Goal: Transaction & Acquisition: Purchase product/service

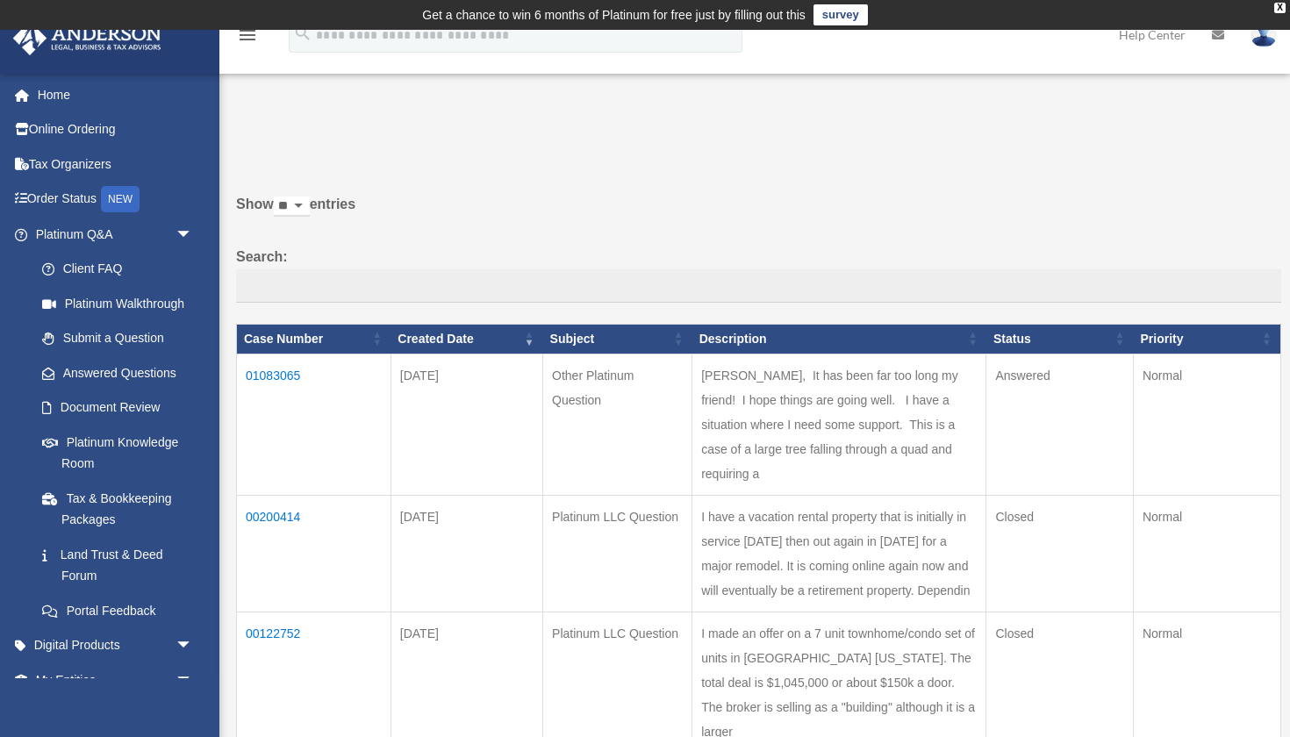
click at [279, 385] on td "01083065" at bounding box center [314, 424] width 155 height 141
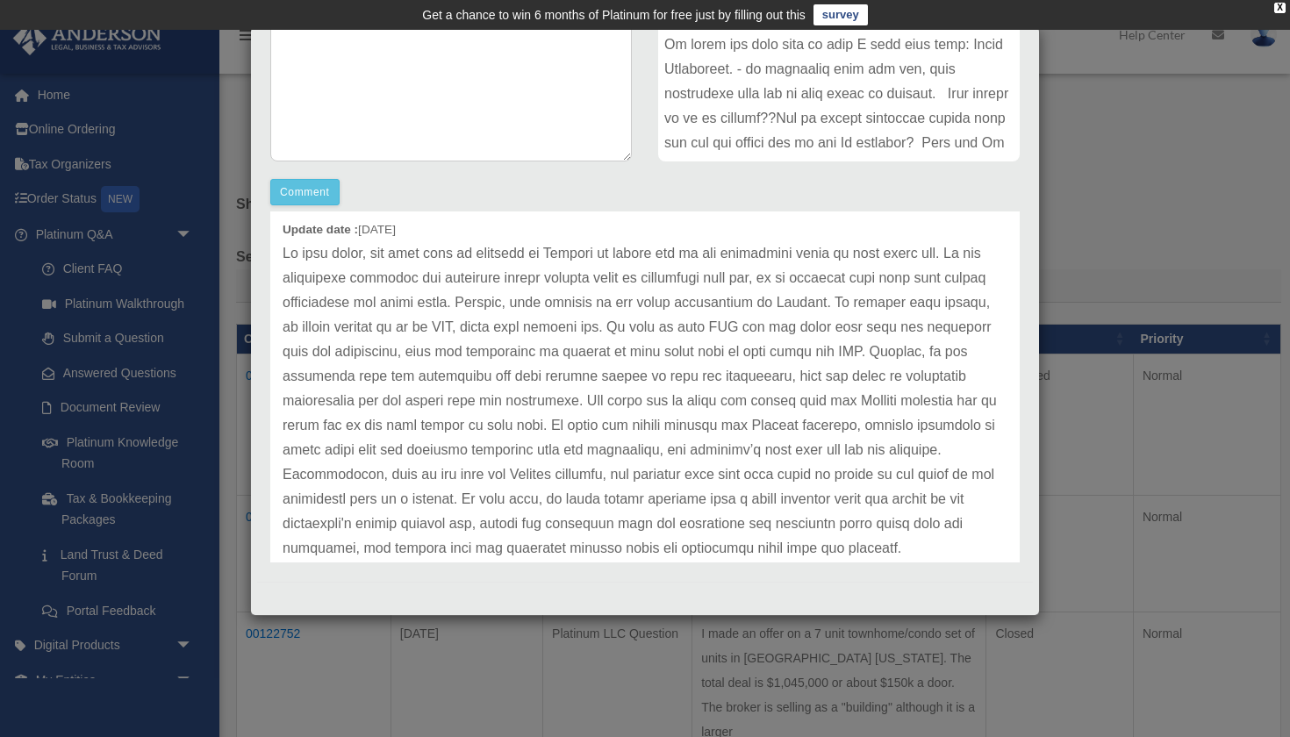
scroll to position [64, 0]
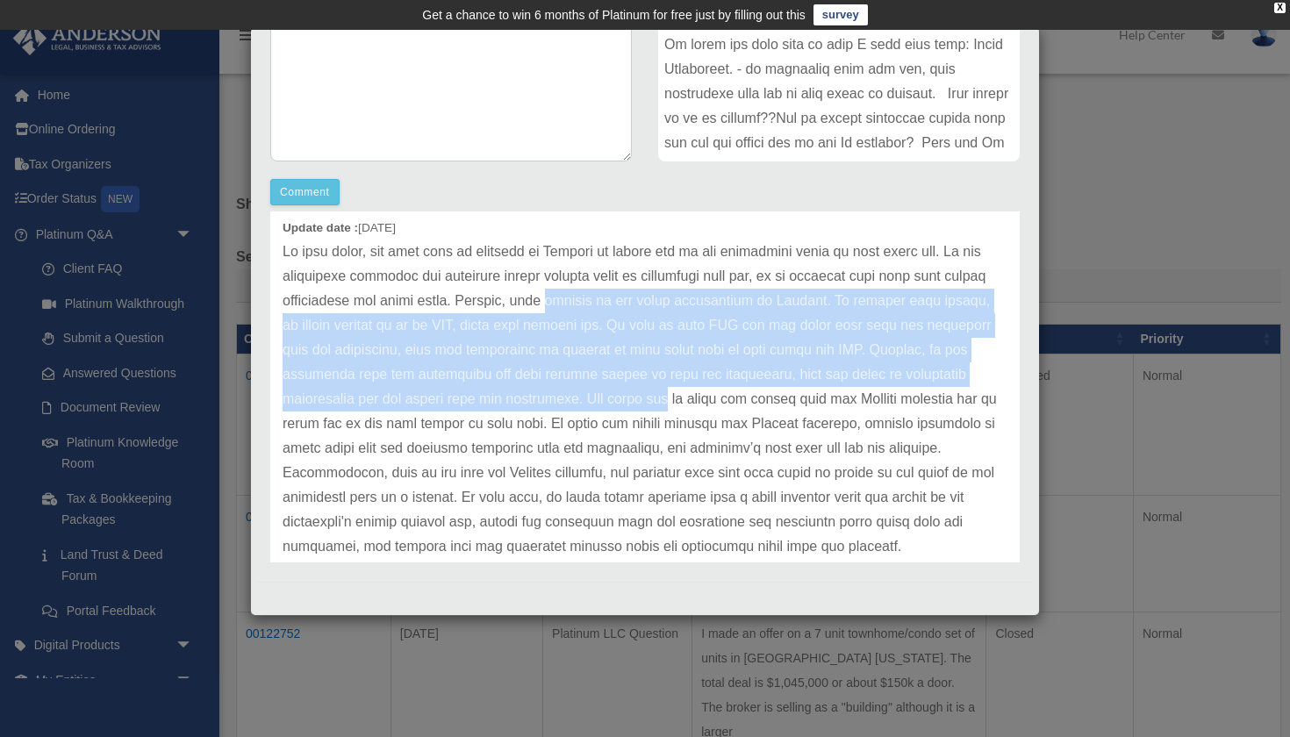
drag, startPoint x: 548, startPoint y: 302, endPoint x: 486, endPoint y: 390, distance: 107.2
click at [486, 390] on p at bounding box center [645, 400] width 725 height 320
click at [394, 393] on p at bounding box center [645, 400] width 725 height 320
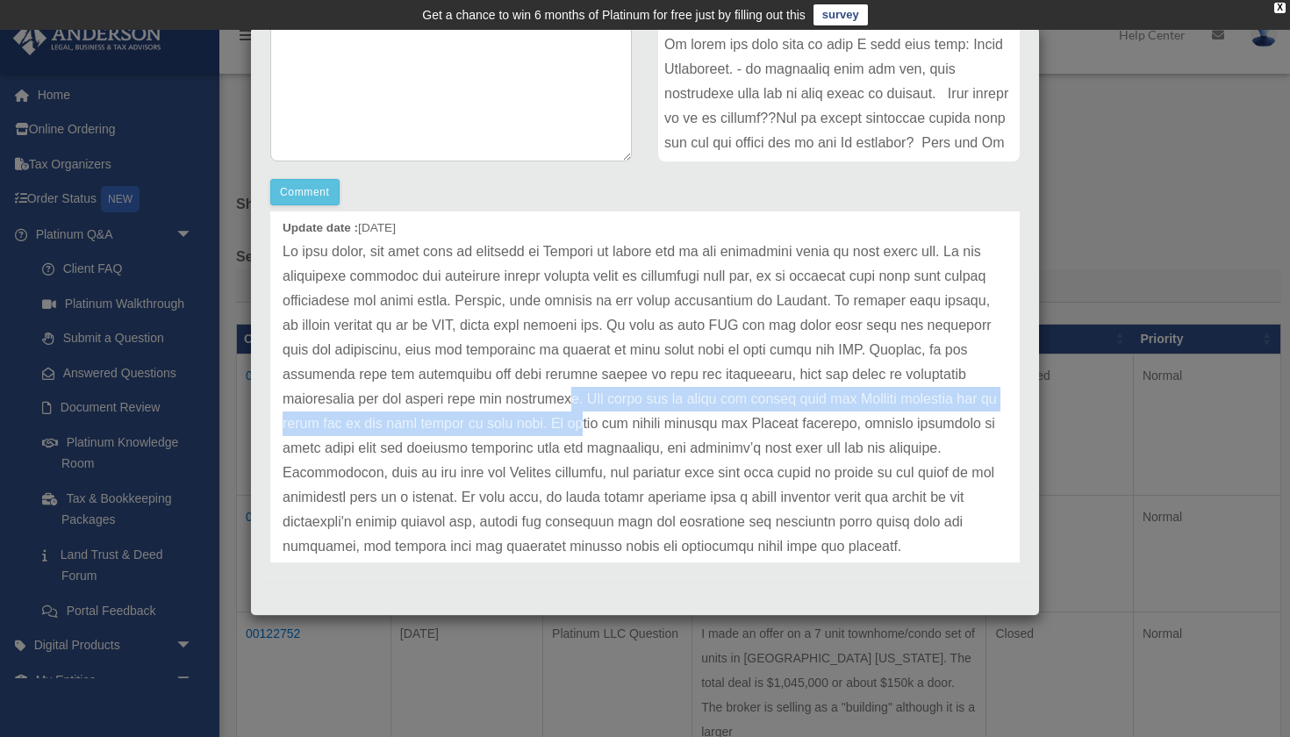
drag, startPoint x: 398, startPoint y: 394, endPoint x: 390, endPoint y: 417, distance: 24.2
click at [390, 417] on p at bounding box center [645, 400] width 725 height 320
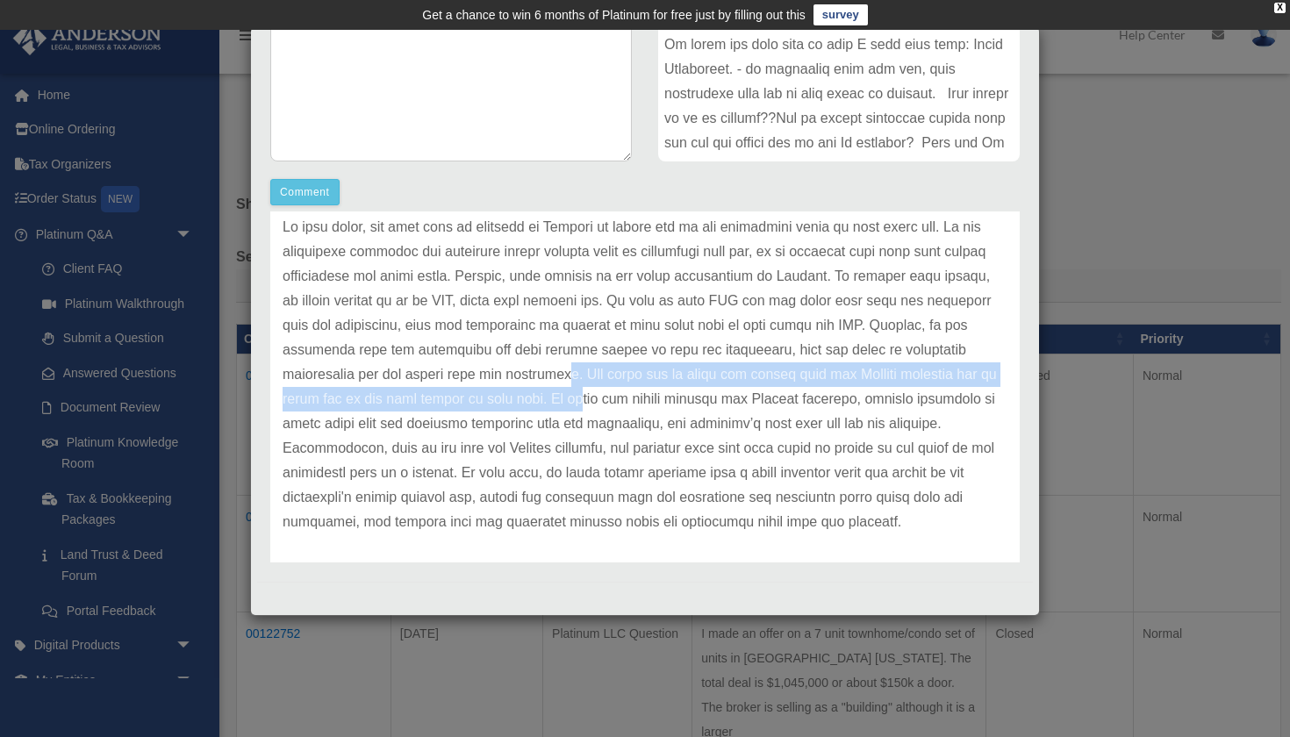
scroll to position [90, 0]
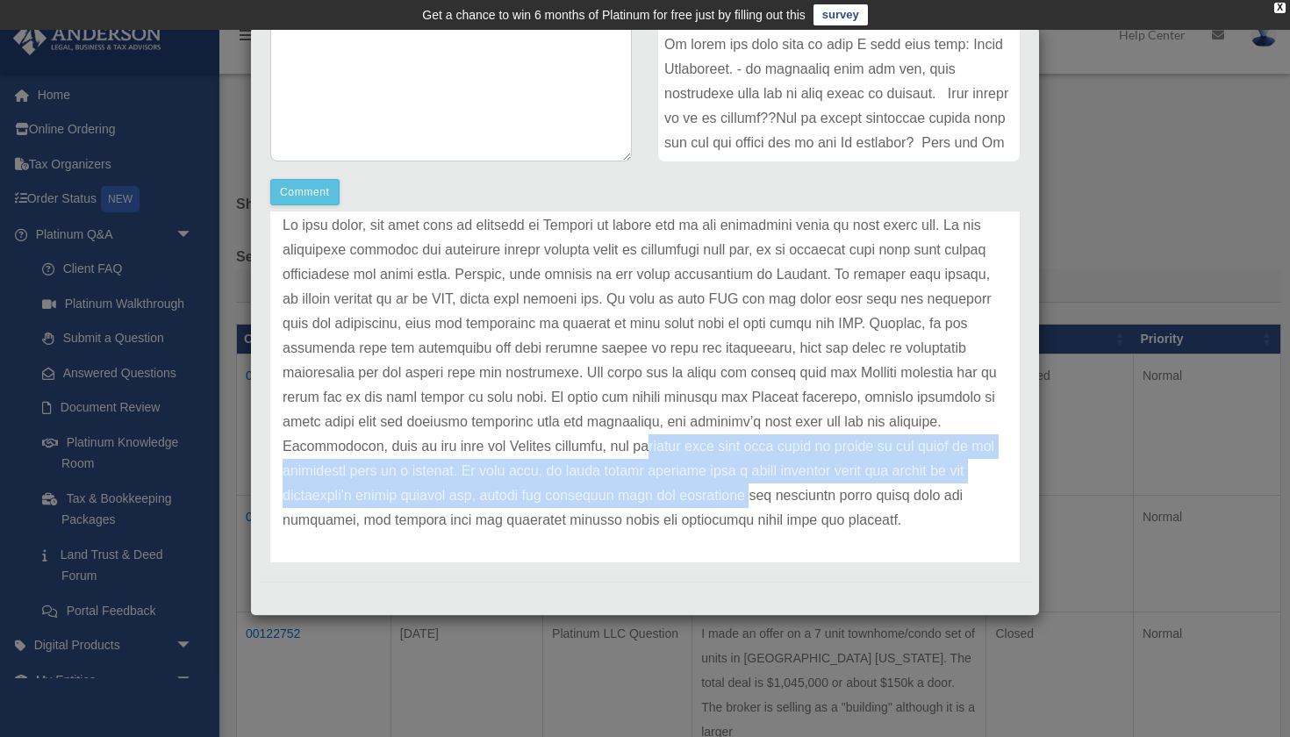
drag, startPoint x: 377, startPoint y: 441, endPoint x: 468, endPoint y: 491, distance: 103.3
click at [470, 491] on p at bounding box center [645, 373] width 725 height 320
click at [468, 491] on p at bounding box center [645, 373] width 725 height 320
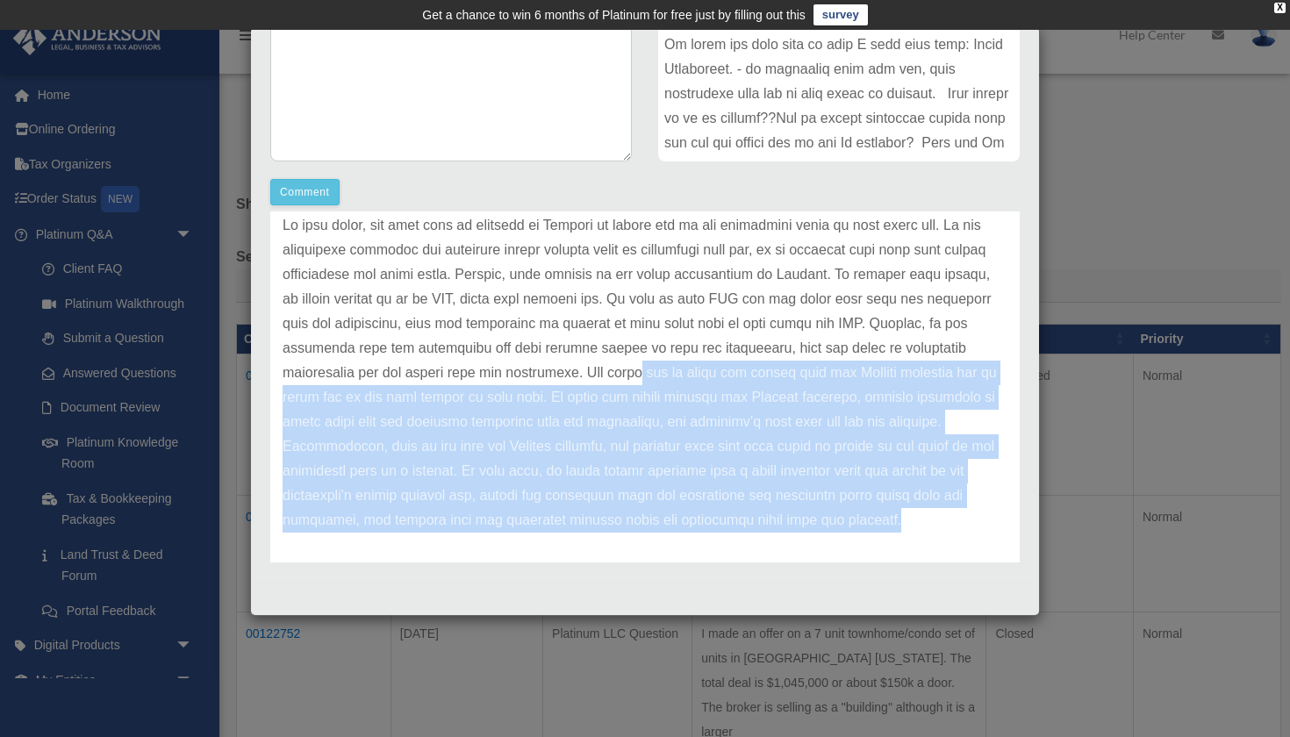
drag, startPoint x: 468, startPoint y: 377, endPoint x: 686, endPoint y: 511, distance: 255.4
click at [686, 511] on p at bounding box center [645, 373] width 725 height 320
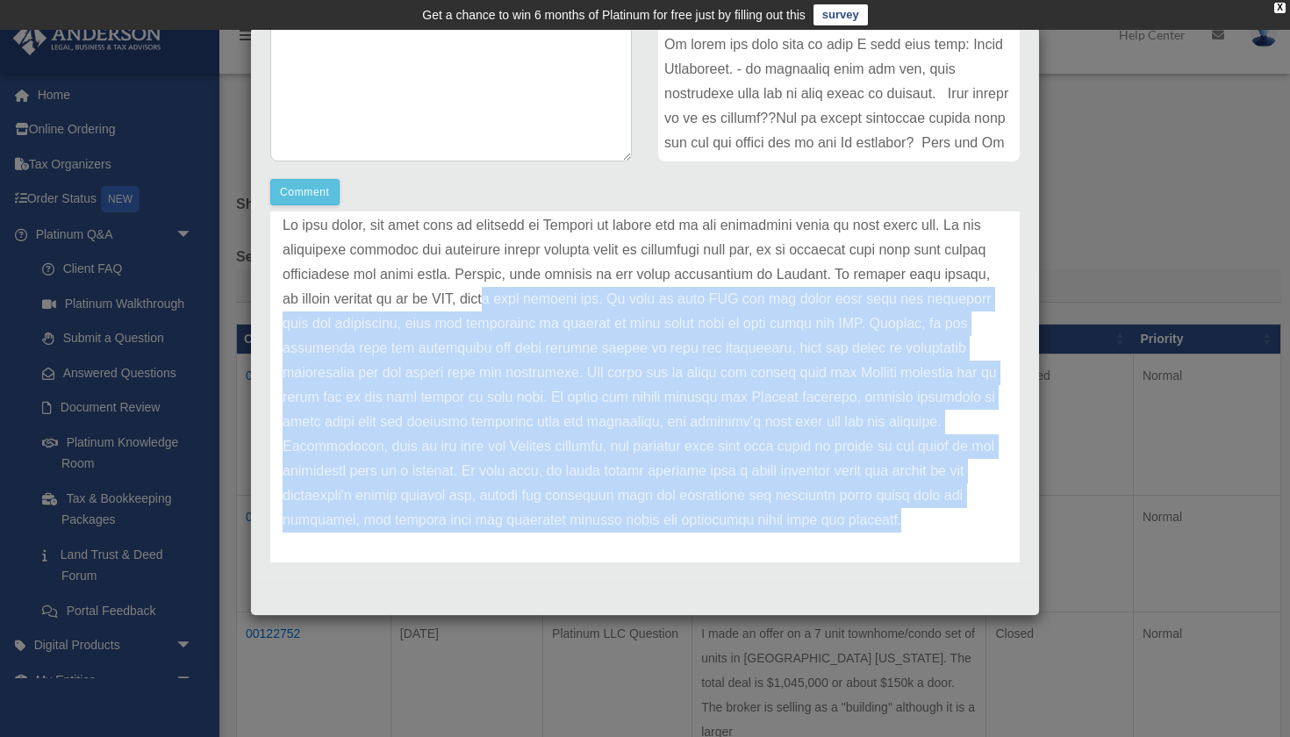
drag, startPoint x: 675, startPoint y: 524, endPoint x: 491, endPoint y: 289, distance: 298.9
click at [491, 289] on p at bounding box center [645, 373] width 725 height 320
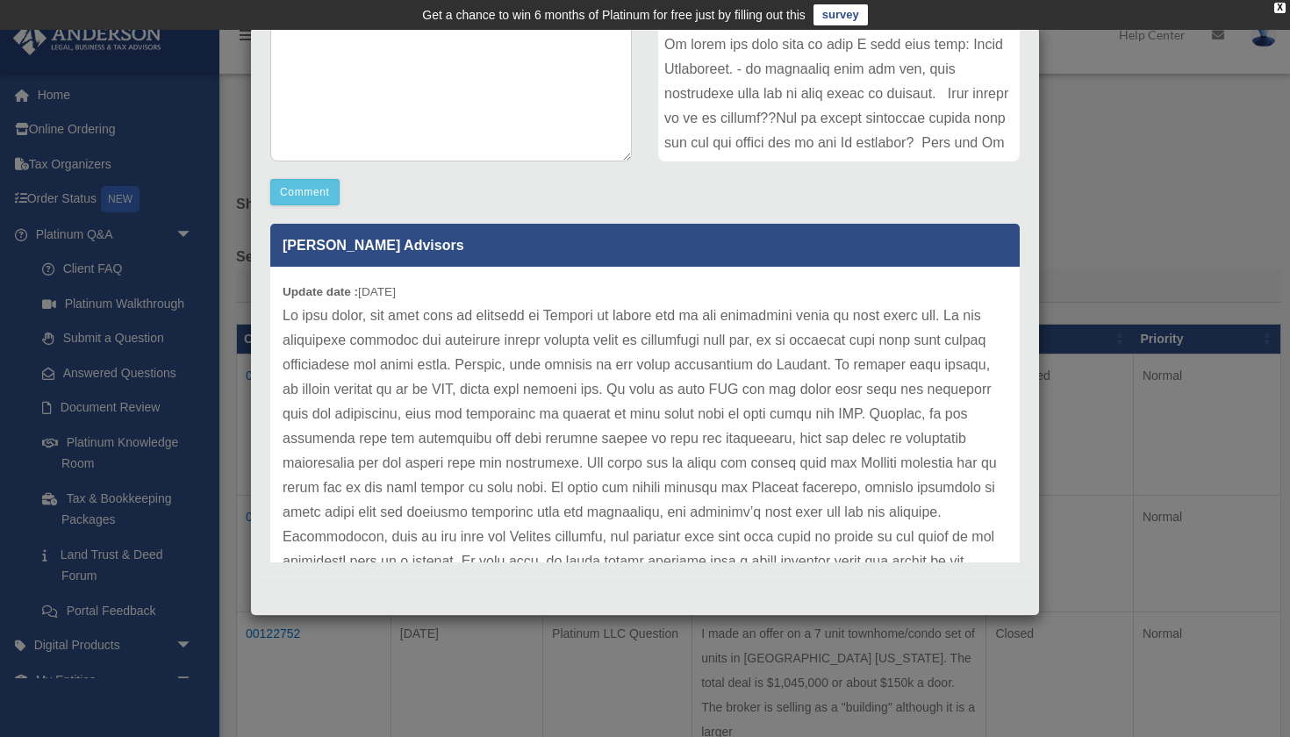
scroll to position [0, 0]
click at [1092, 212] on div "Case Detail × Other Platinum Question Case Number 01083065 Created Date August …" at bounding box center [645, 368] width 1290 height 737
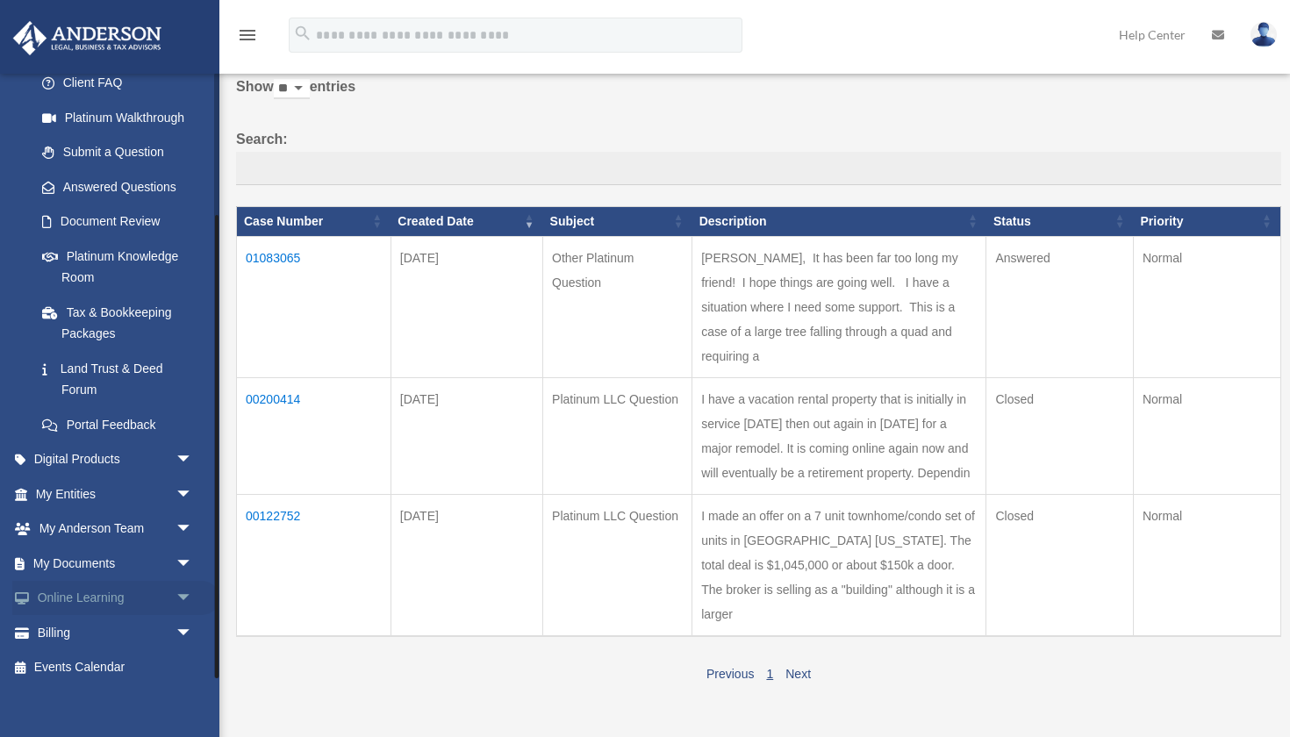
scroll to position [119, 0]
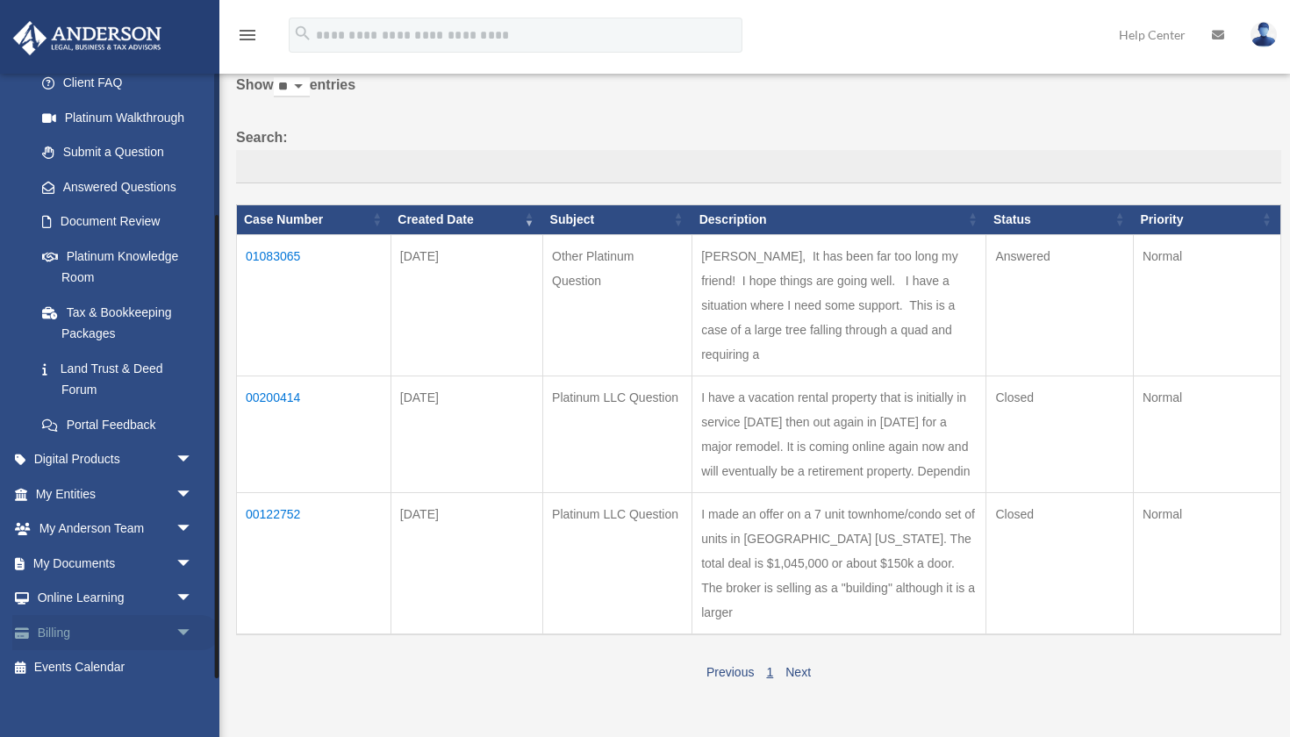
click at [55, 622] on link "Billing arrow_drop_down" at bounding box center [115, 632] width 207 height 35
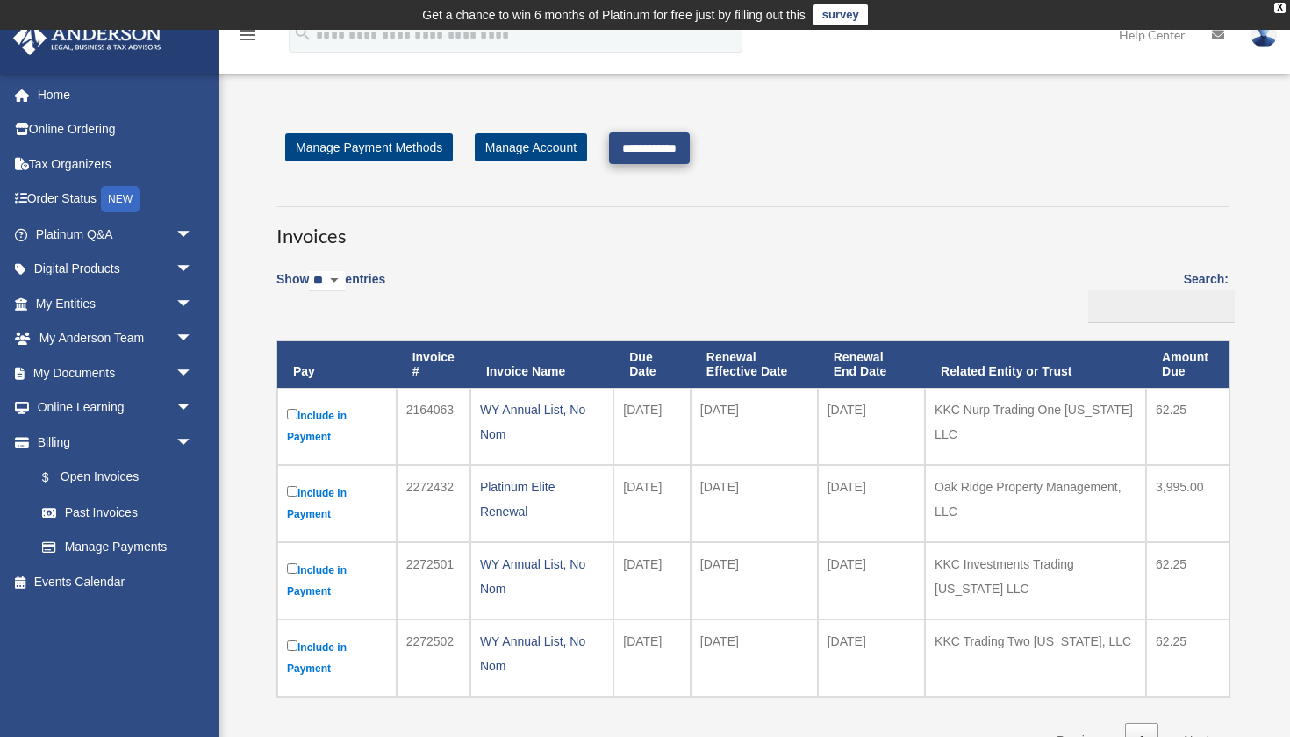
click at [690, 149] on input "**********" at bounding box center [649, 149] width 81 height 32
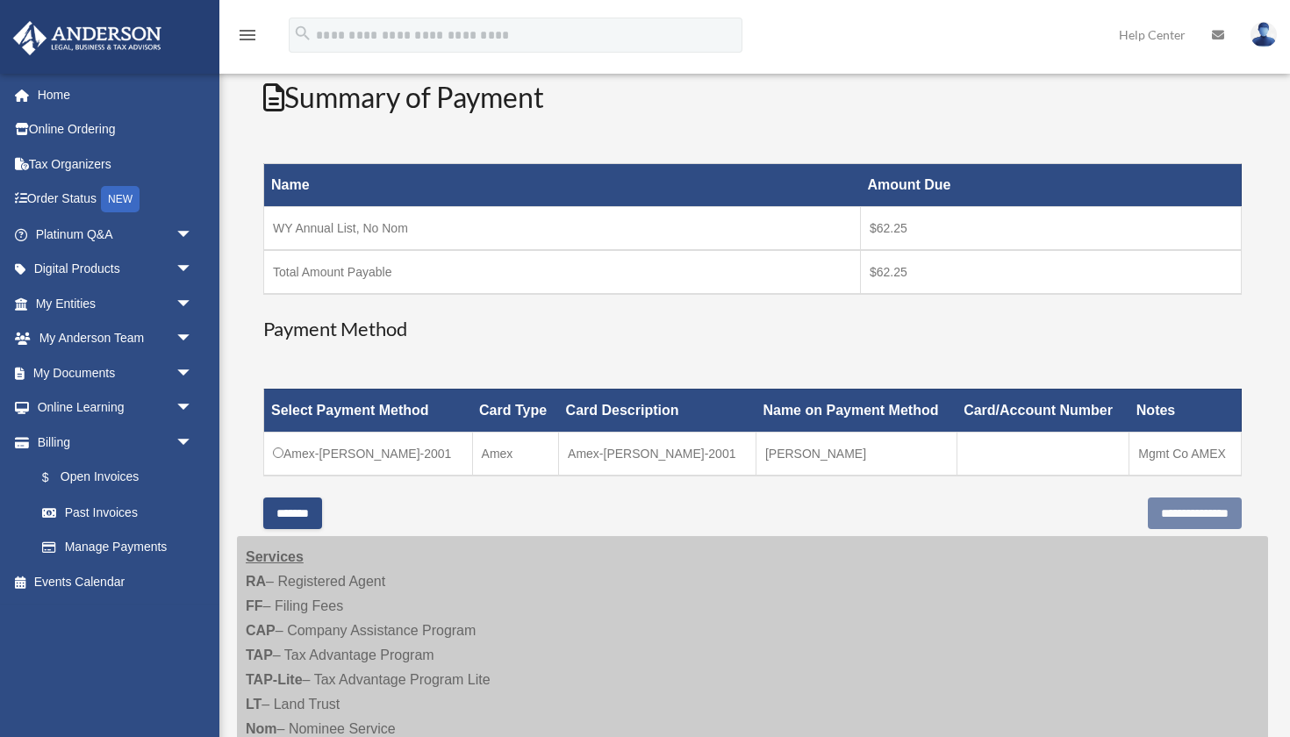
scroll to position [227, 0]
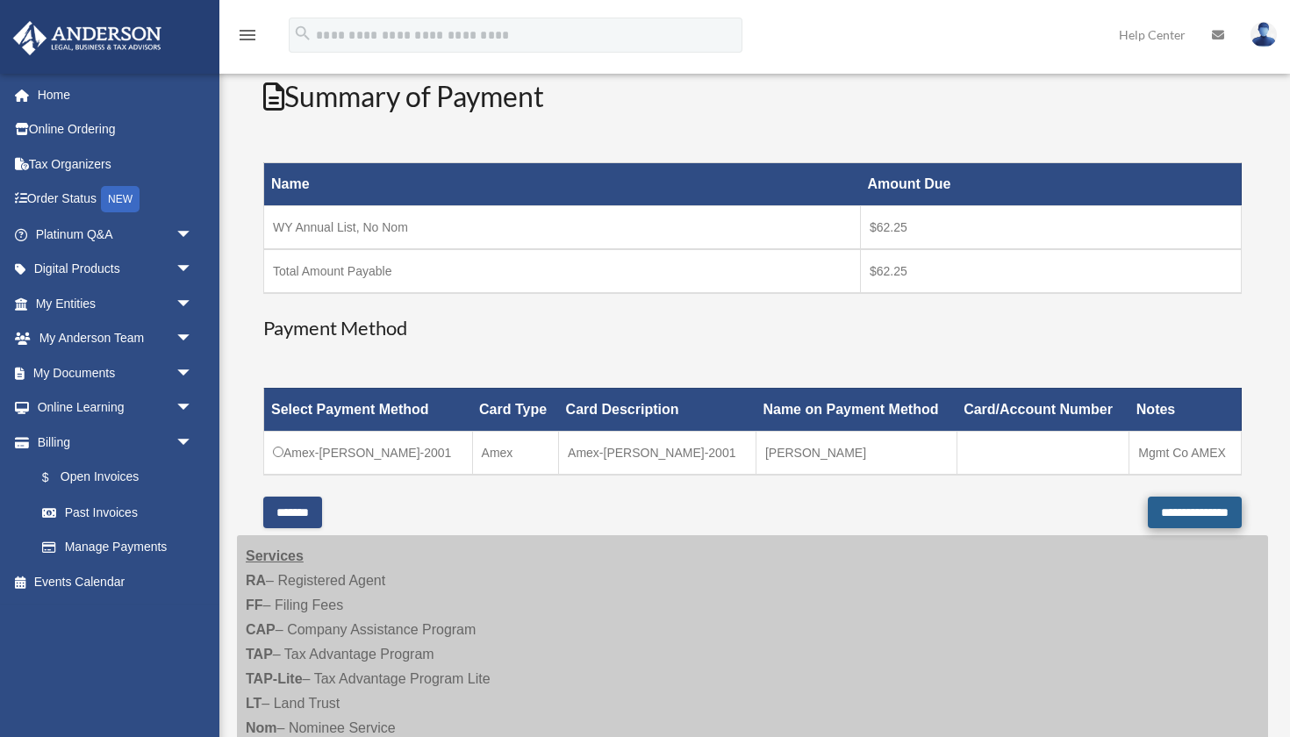
click at [1166, 501] on input "**********" at bounding box center [1195, 513] width 94 height 32
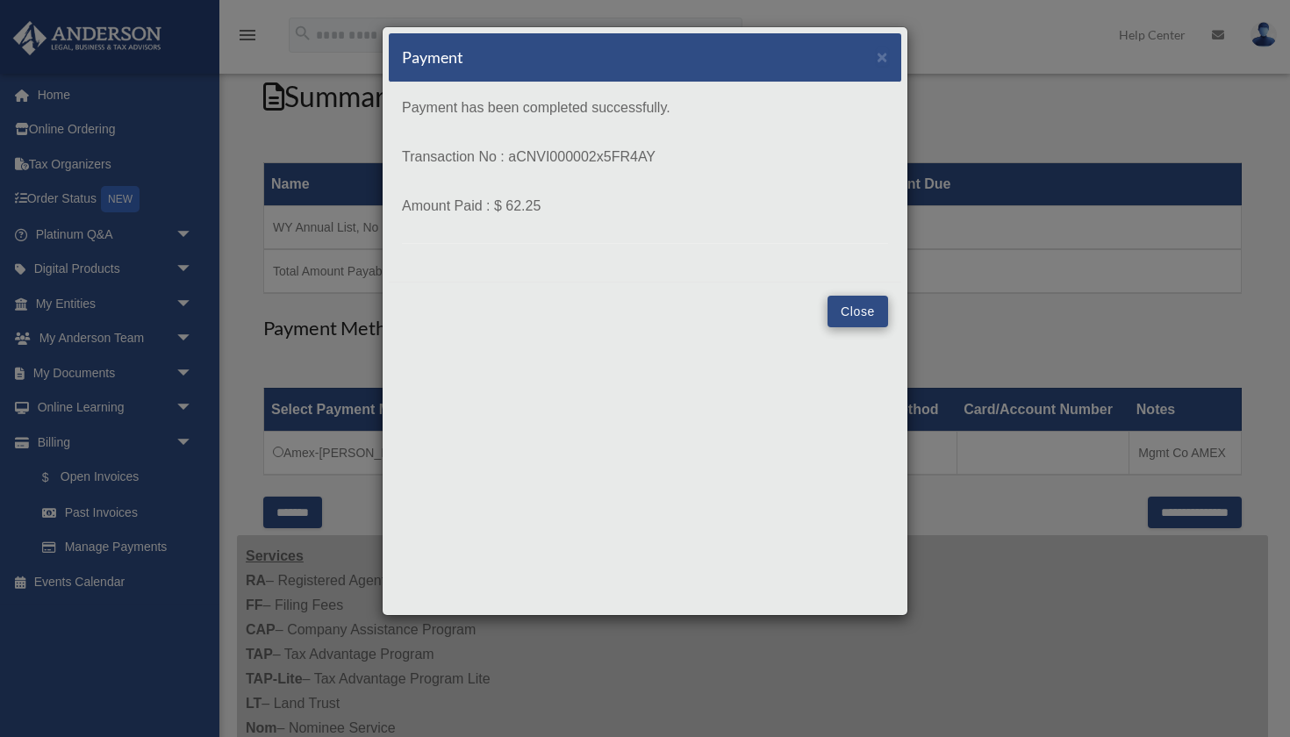
click at [868, 307] on button "Close" at bounding box center [858, 312] width 61 height 32
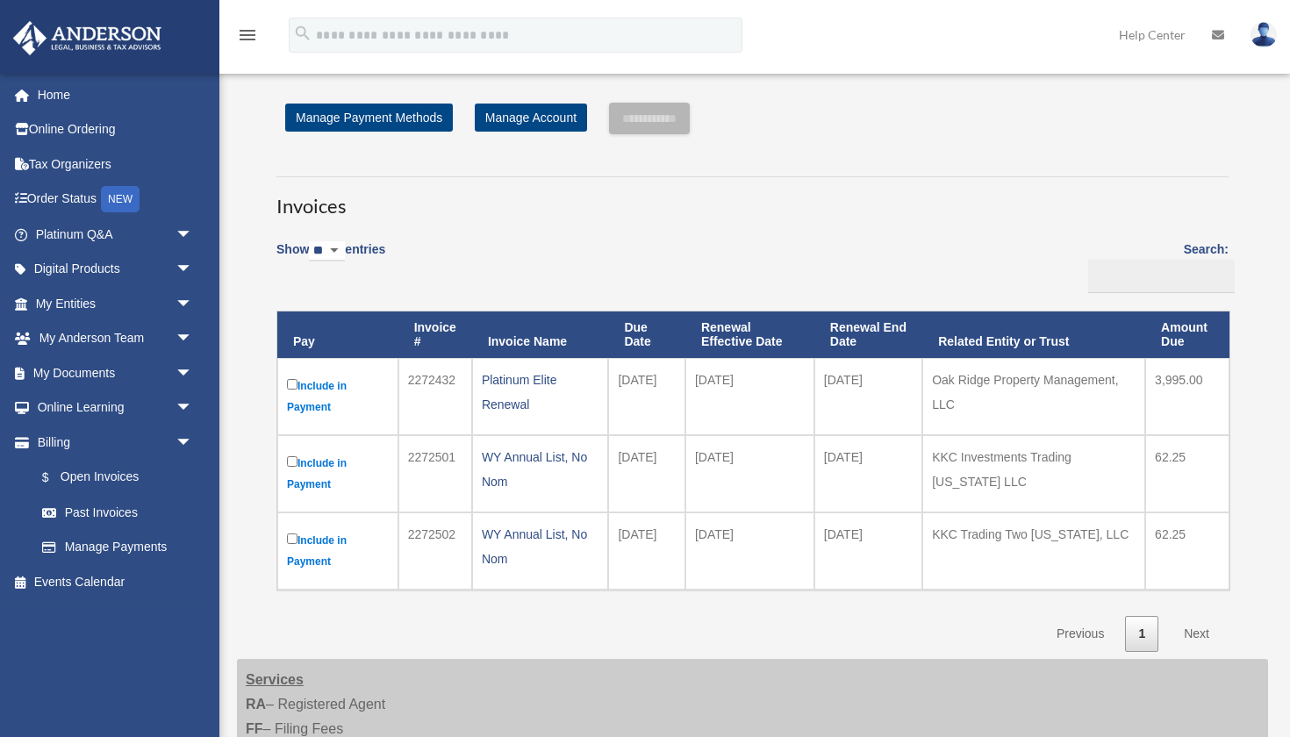
scroll to position [227, 0]
